Goal: Navigation & Orientation: Find specific page/section

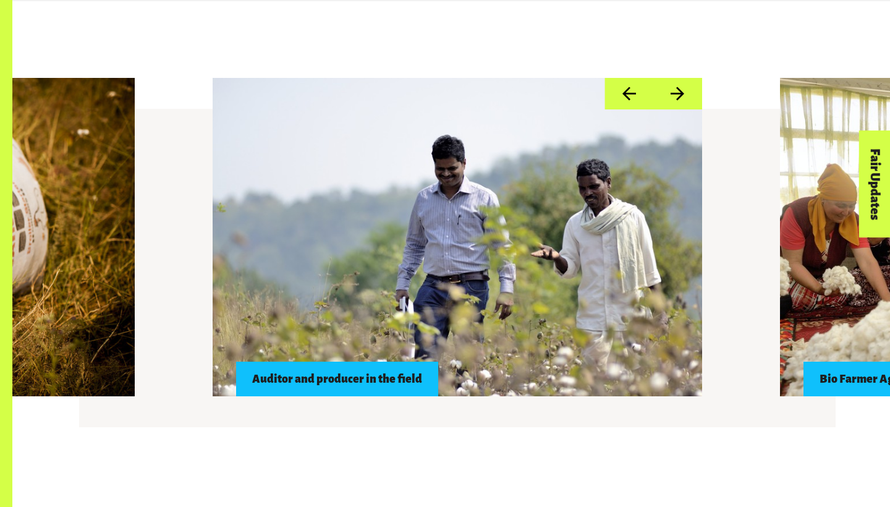
scroll to position [1015, 0]
click at [658, 104] on button "Next" at bounding box center [677, 93] width 49 height 32
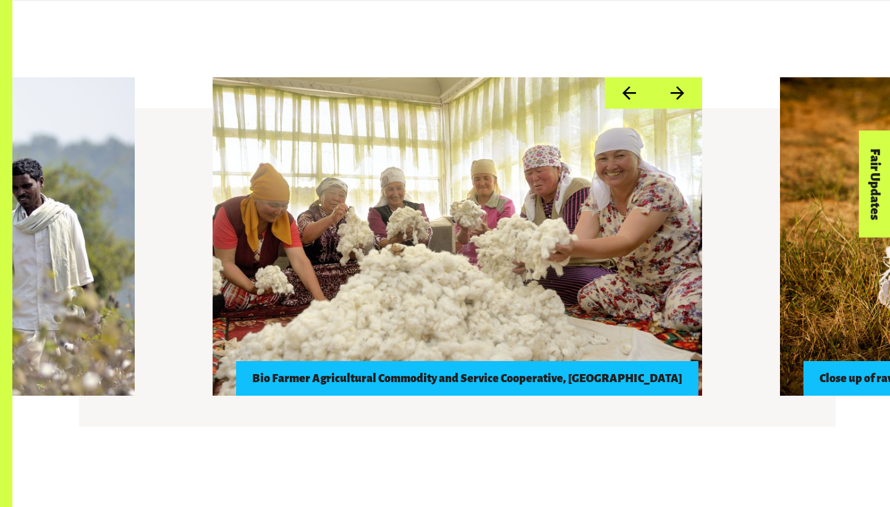
click at [677, 94] on button "Next" at bounding box center [677, 93] width 49 height 32
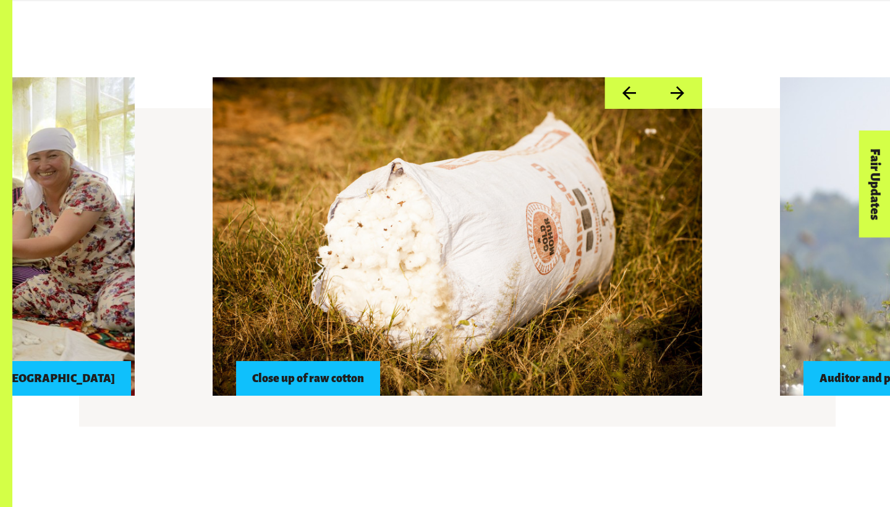
click at [677, 94] on button "Next" at bounding box center [677, 93] width 49 height 32
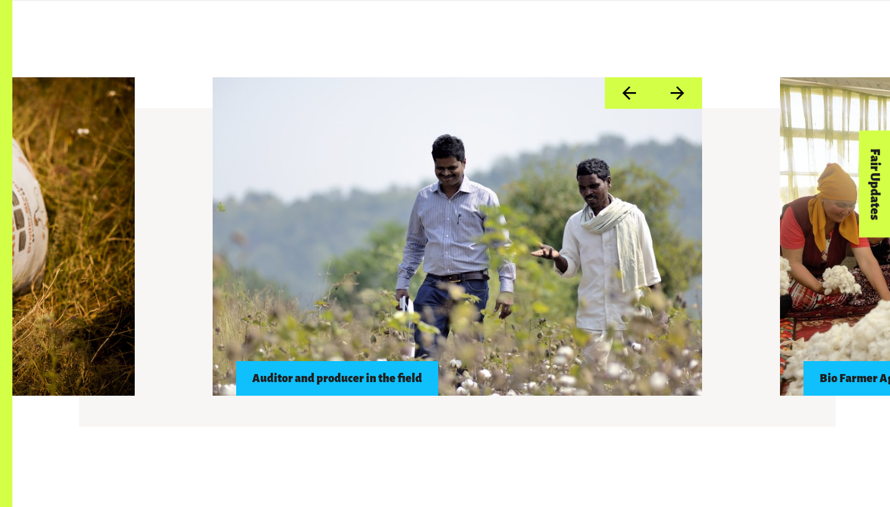
click at [677, 95] on button "Next" at bounding box center [677, 93] width 49 height 32
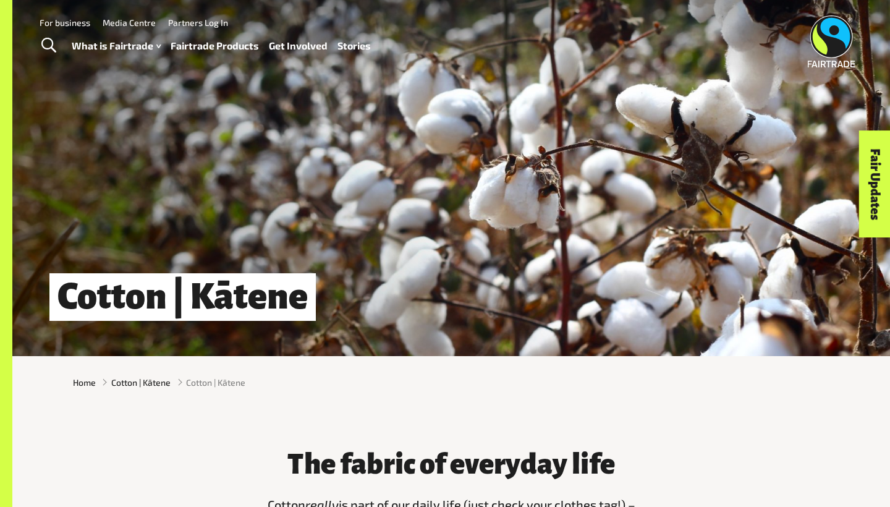
scroll to position [0, 0]
click at [140, 21] on link "Media Centre" at bounding box center [129, 22] width 53 height 11
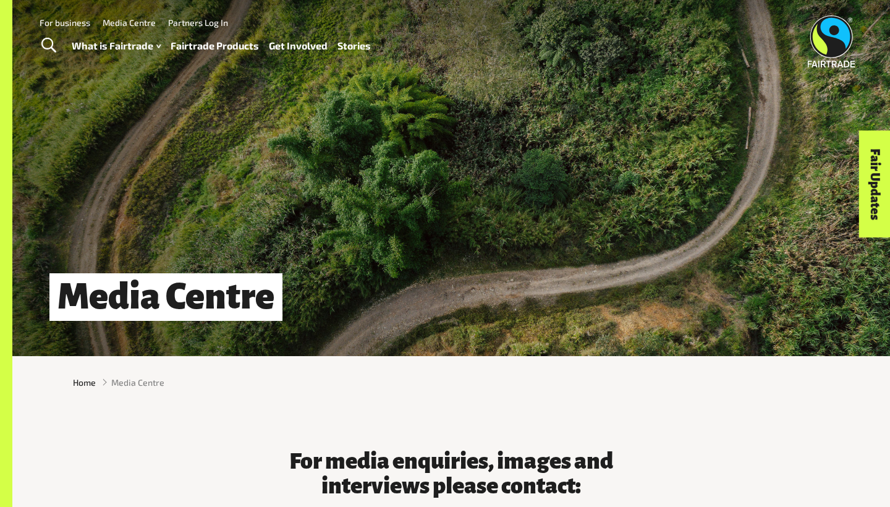
click at [838, 30] on img at bounding box center [832, 41] width 48 height 52
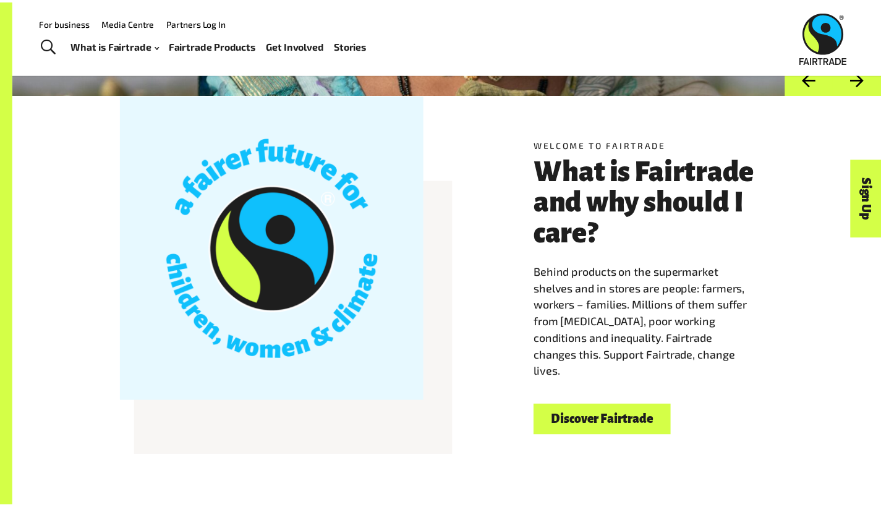
scroll to position [254, 0]
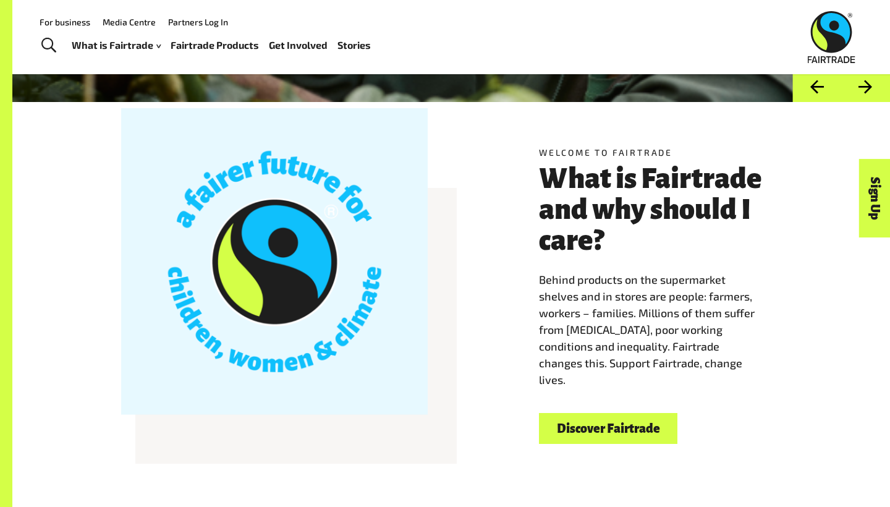
click at [124, 112] on div at bounding box center [274, 261] width 306 height 306
